Goal: Information Seeking & Learning: Learn about a topic

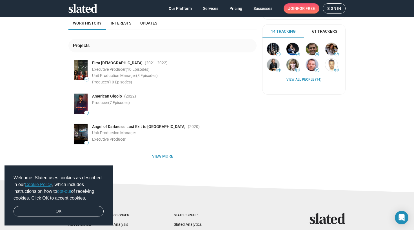
scroll to position [71, 0]
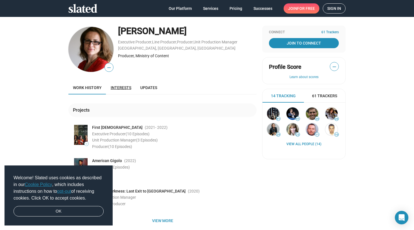
click at [119, 84] on link "Interests" at bounding box center [121, 88] width 30 height 14
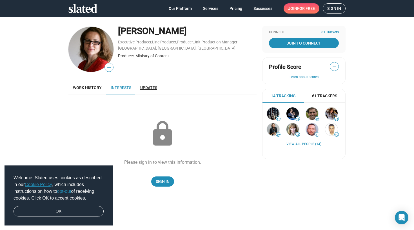
click at [149, 83] on link "Updates" at bounding box center [149, 88] width 26 height 14
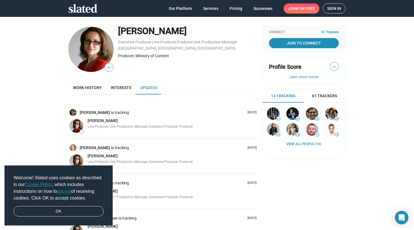
click at [93, 48] on img at bounding box center [90, 49] width 45 height 45
